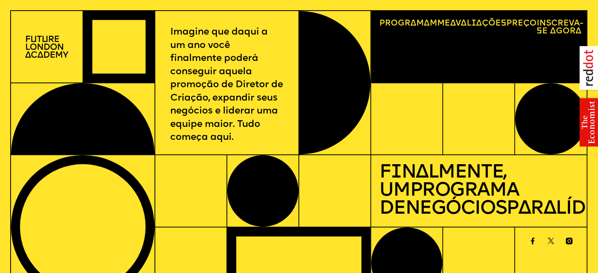
click at [105, 42] on div at bounding box center [118, 47] width 71 height 72
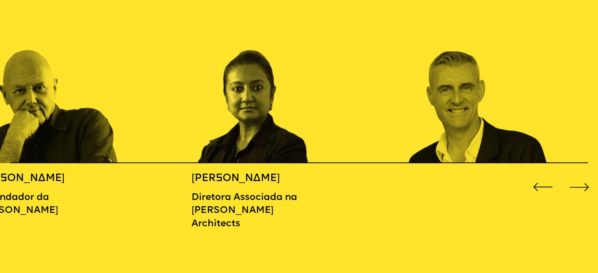
scroll to position [960, 0]
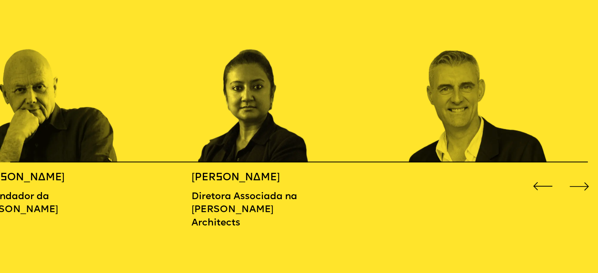
click at [584, 196] on div "Próximo slide" at bounding box center [579, 187] width 24 height 24
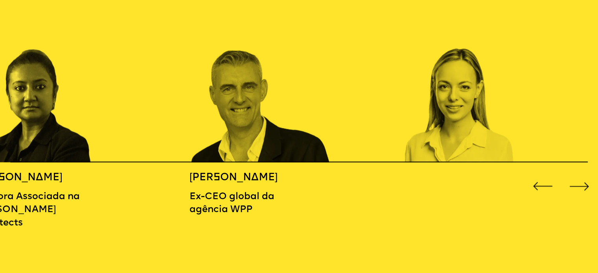
click at [584, 196] on div "Próximo slide" at bounding box center [579, 187] width 24 height 24
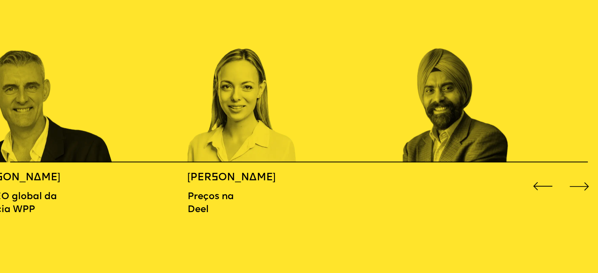
click at [584, 196] on div "Próximo slide" at bounding box center [579, 187] width 24 height 24
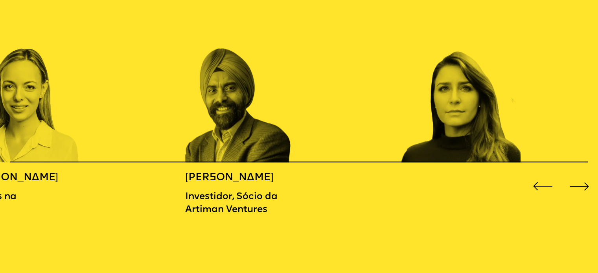
click at [584, 196] on div "Próximo slide" at bounding box center [579, 187] width 24 height 24
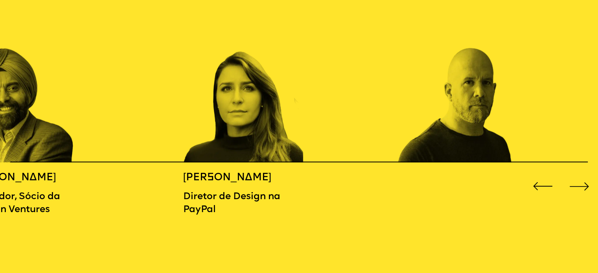
click at [584, 196] on div "Próximo slide" at bounding box center [579, 187] width 24 height 24
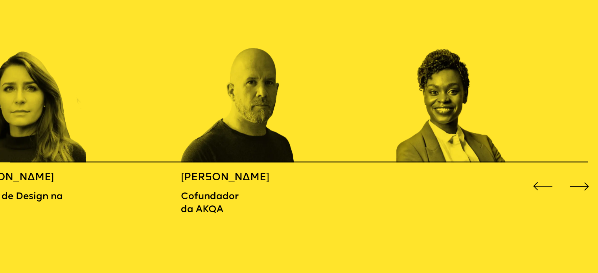
click at [584, 196] on div "Próximo slide" at bounding box center [579, 187] width 24 height 24
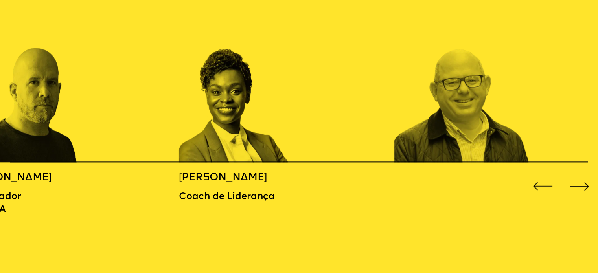
click at [584, 196] on div "Próximo slide" at bounding box center [579, 187] width 24 height 24
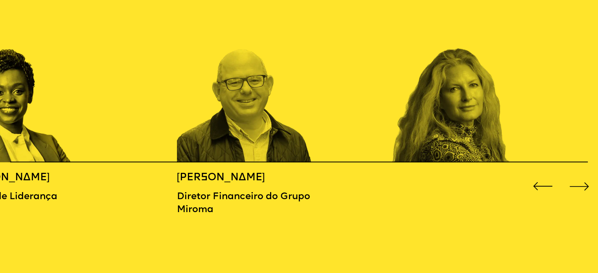
click at [584, 196] on div "Próximo slide" at bounding box center [579, 187] width 24 height 24
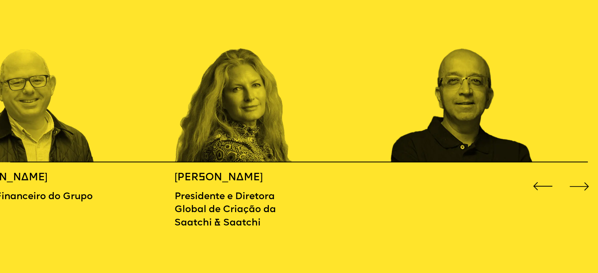
click at [584, 196] on div "Próximo slide" at bounding box center [579, 187] width 24 height 24
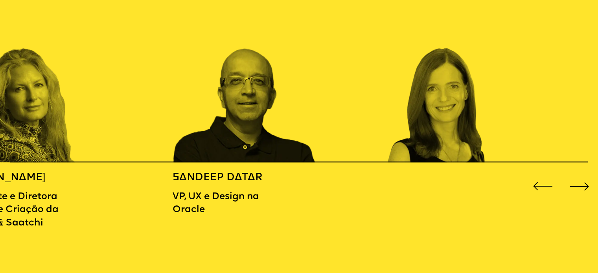
click at [584, 196] on div "Próximo slide" at bounding box center [579, 187] width 24 height 24
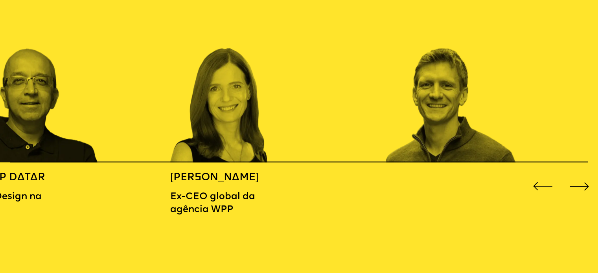
click at [584, 196] on div "Próximo slide" at bounding box center [579, 187] width 24 height 24
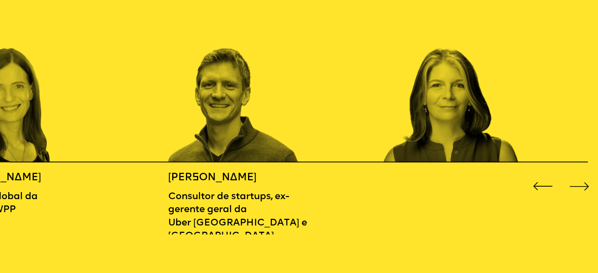
click at [584, 196] on div "Próximo slide" at bounding box center [579, 187] width 24 height 24
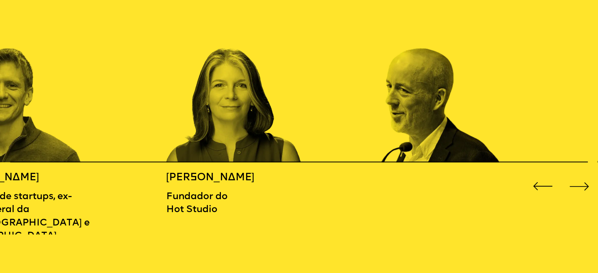
click at [584, 196] on div "Próximo slide" at bounding box center [579, 187] width 24 height 24
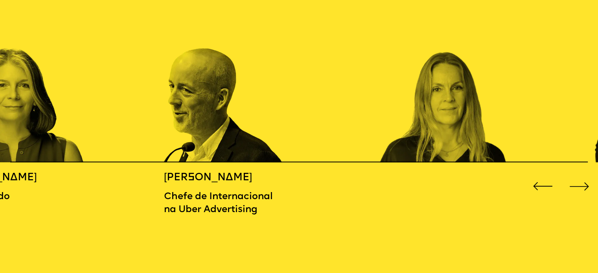
click at [584, 196] on div "Próximo slide" at bounding box center [579, 187] width 24 height 24
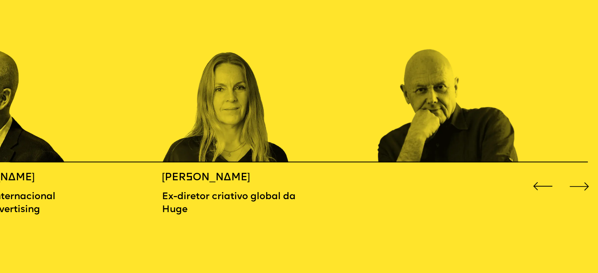
click at [584, 196] on div "Próximo slide" at bounding box center [579, 187] width 24 height 24
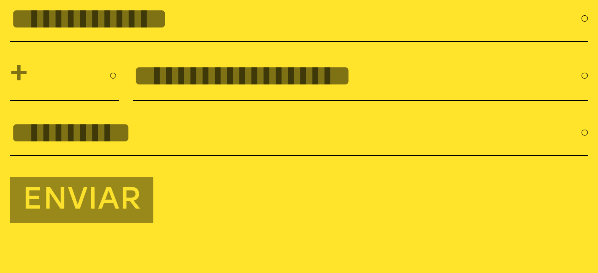
scroll to position [2883, 0]
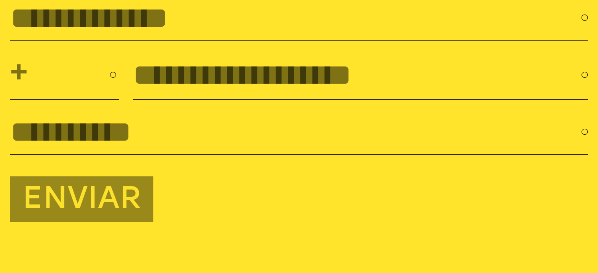
click at [228, 35] on input "text" at bounding box center [295, 17] width 571 height 33
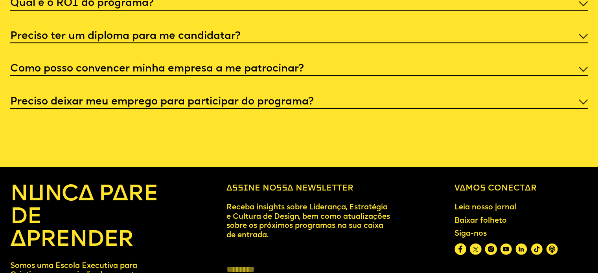
scroll to position [3279, 0]
